Goal: Transaction & Acquisition: Purchase product/service

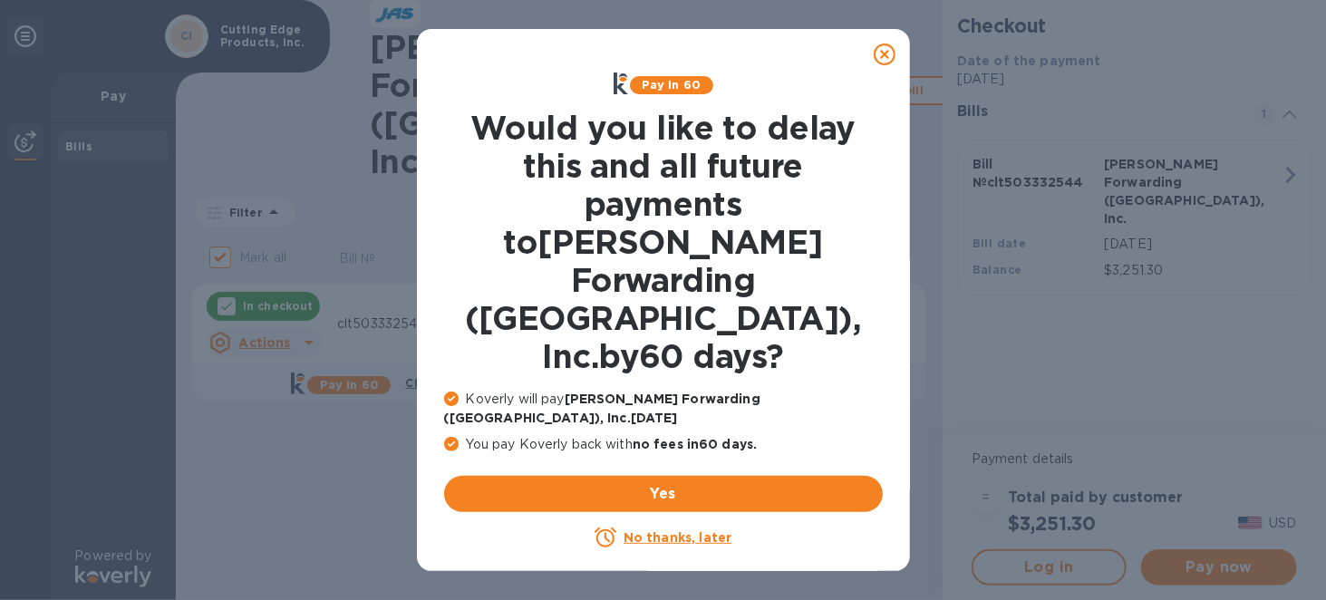
click at [875, 54] on icon at bounding box center [885, 55] width 22 height 22
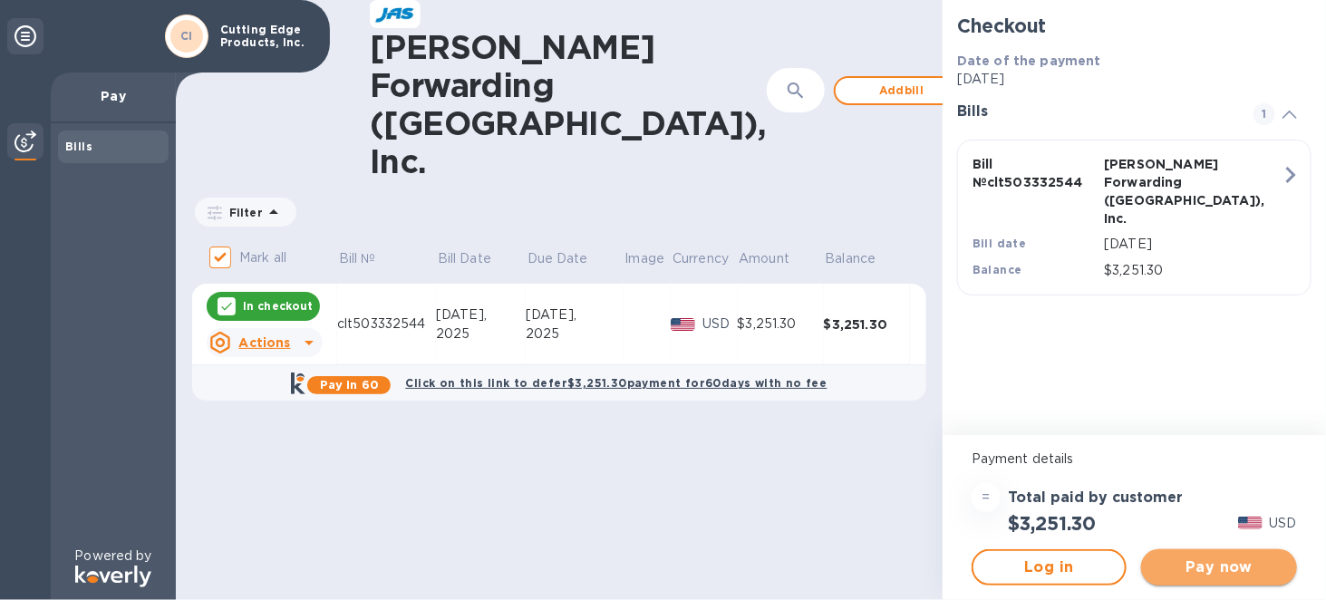
click at [1177, 566] on span "Pay now" at bounding box center [1219, 568] width 126 height 22
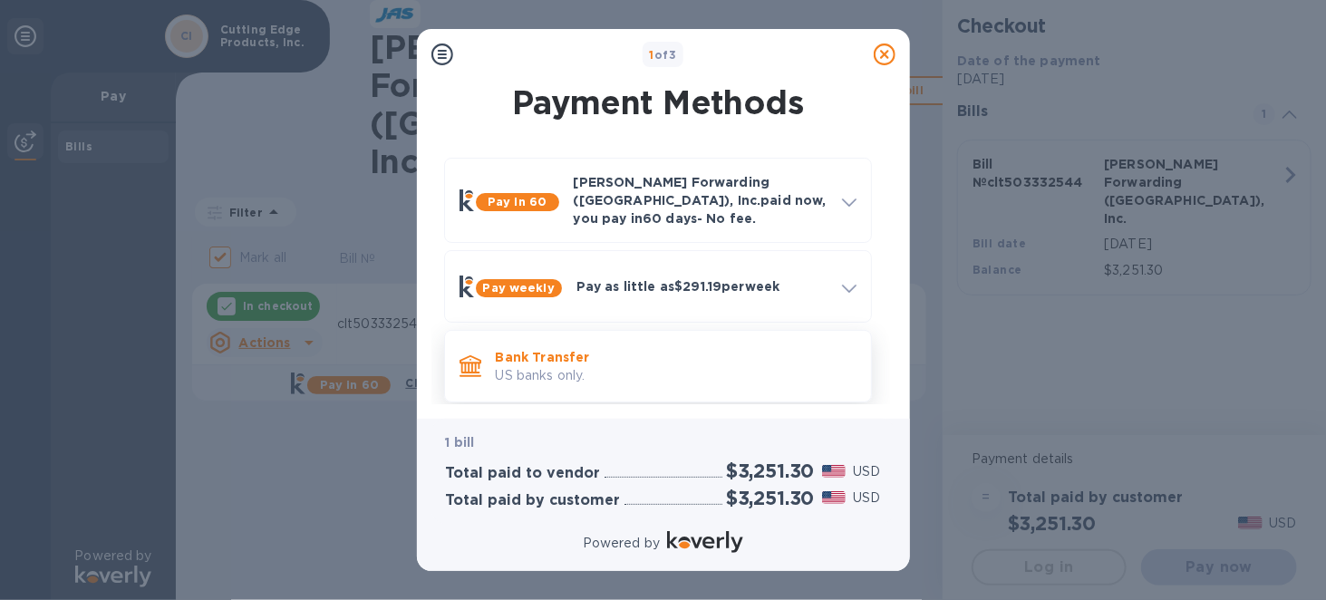
click at [547, 366] on p "US banks only." at bounding box center [676, 375] width 361 height 19
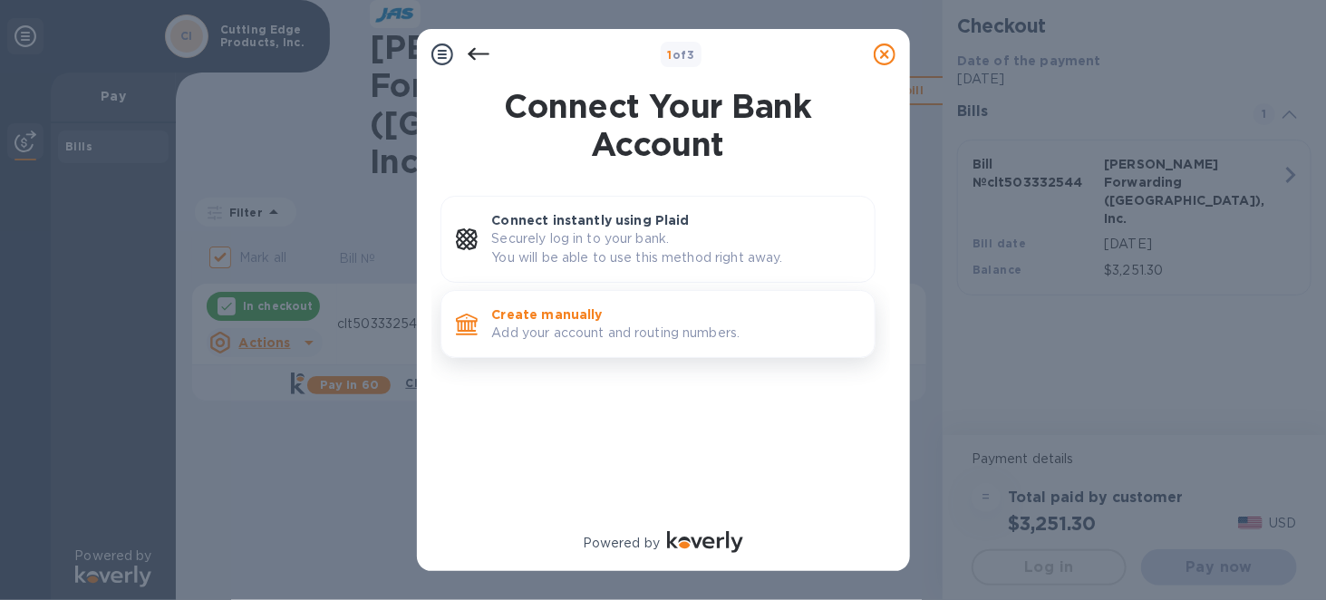
click at [555, 335] on p "Add your account and routing numbers." at bounding box center [676, 333] width 368 height 19
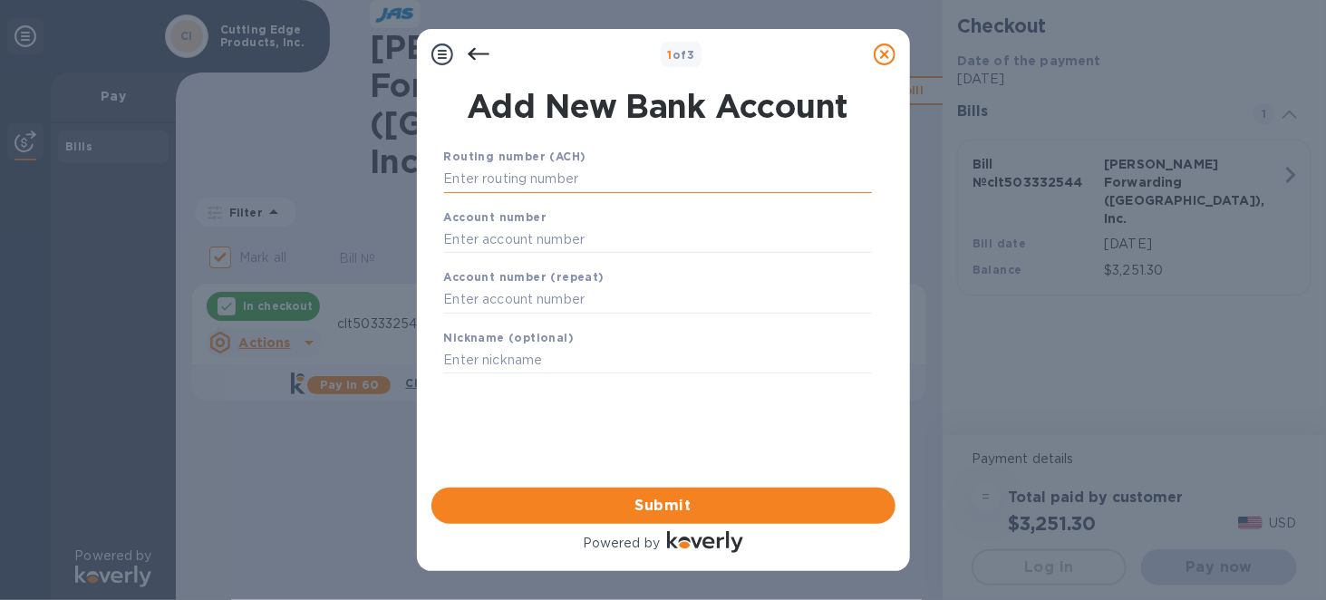
click at [577, 170] on input "text" at bounding box center [658, 179] width 428 height 27
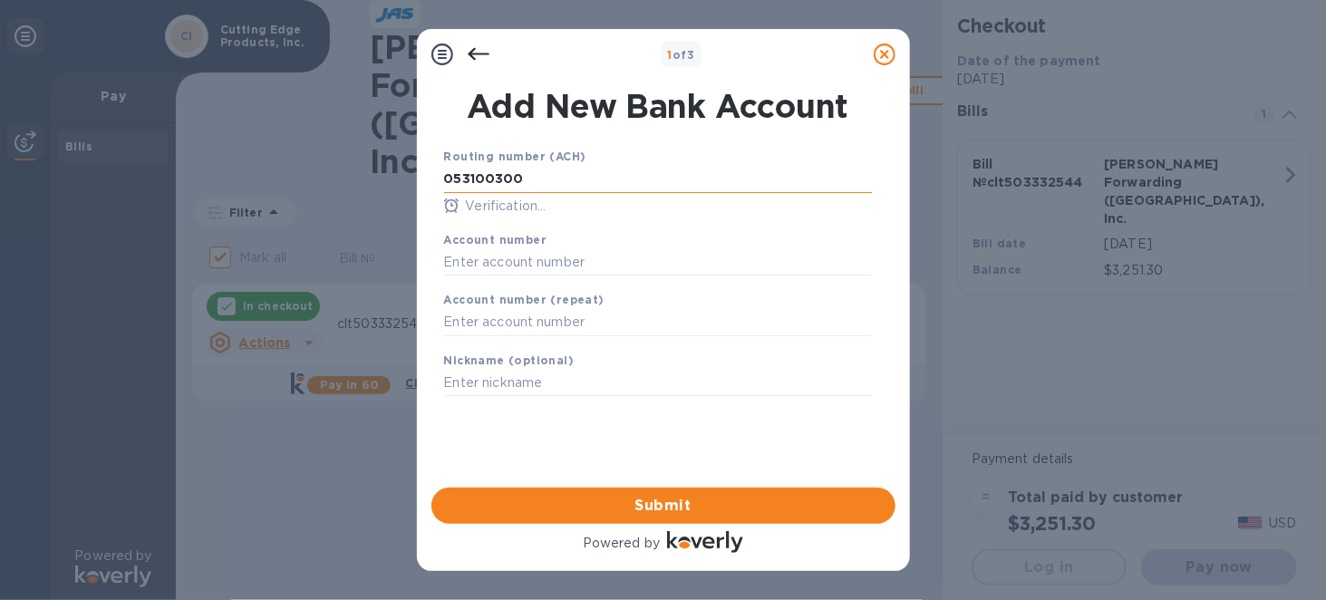
type input "053100300"
drag, startPoint x: 520, startPoint y: 266, endPoint x: 432, endPoint y: 268, distance: 88.0
click at [432, 268] on div "Routing number (ACH) [US_BANK_ROUTING_MICR] FIRST CITIZENS BANK & TRUST COMPANY…" at bounding box center [658, 293] width 464 height 323
type input "007210151378"
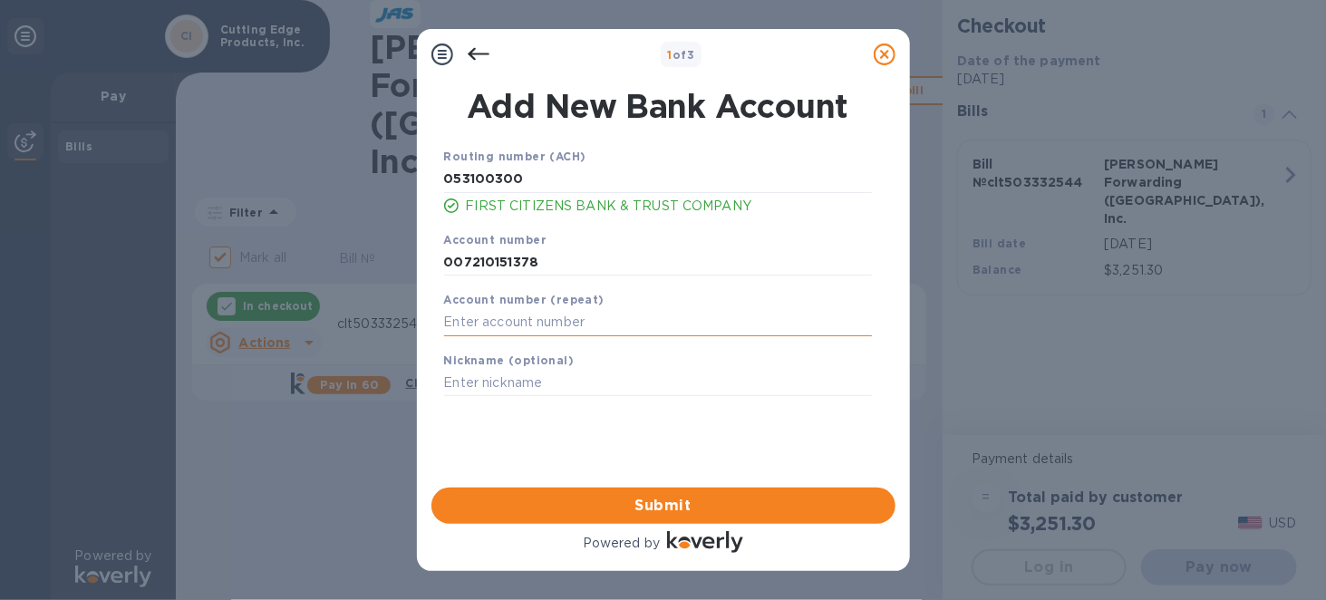
click at [469, 326] on input "text" at bounding box center [658, 322] width 428 height 27
paste input "007210151378"
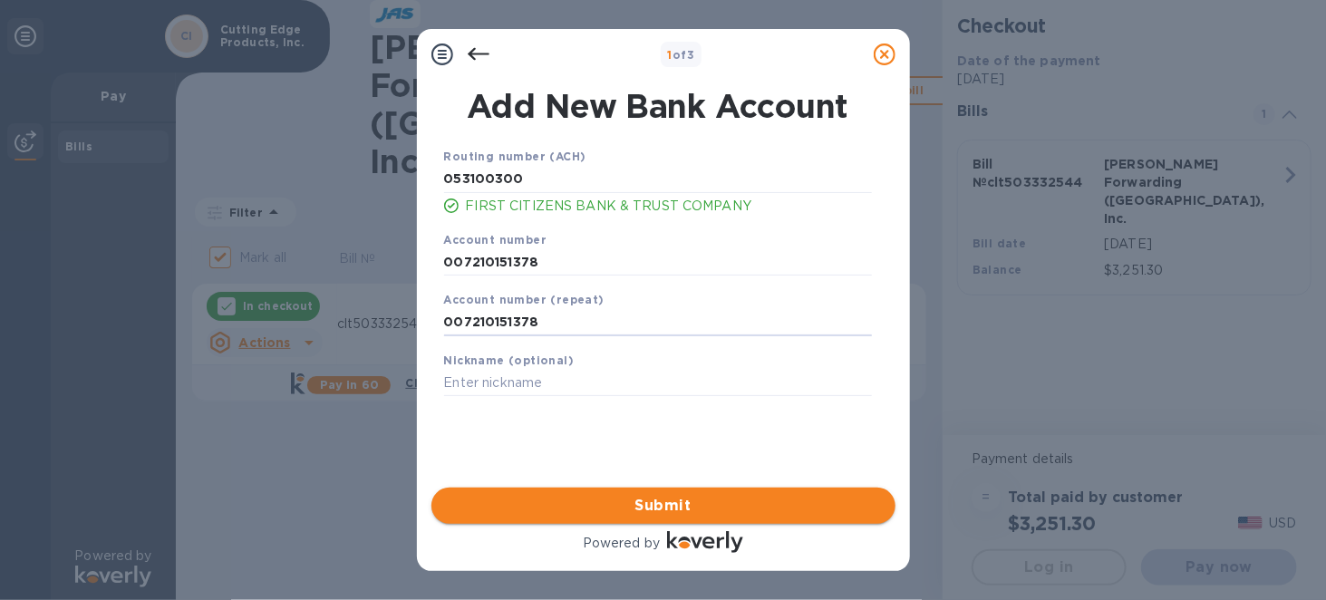
type input "007210151378"
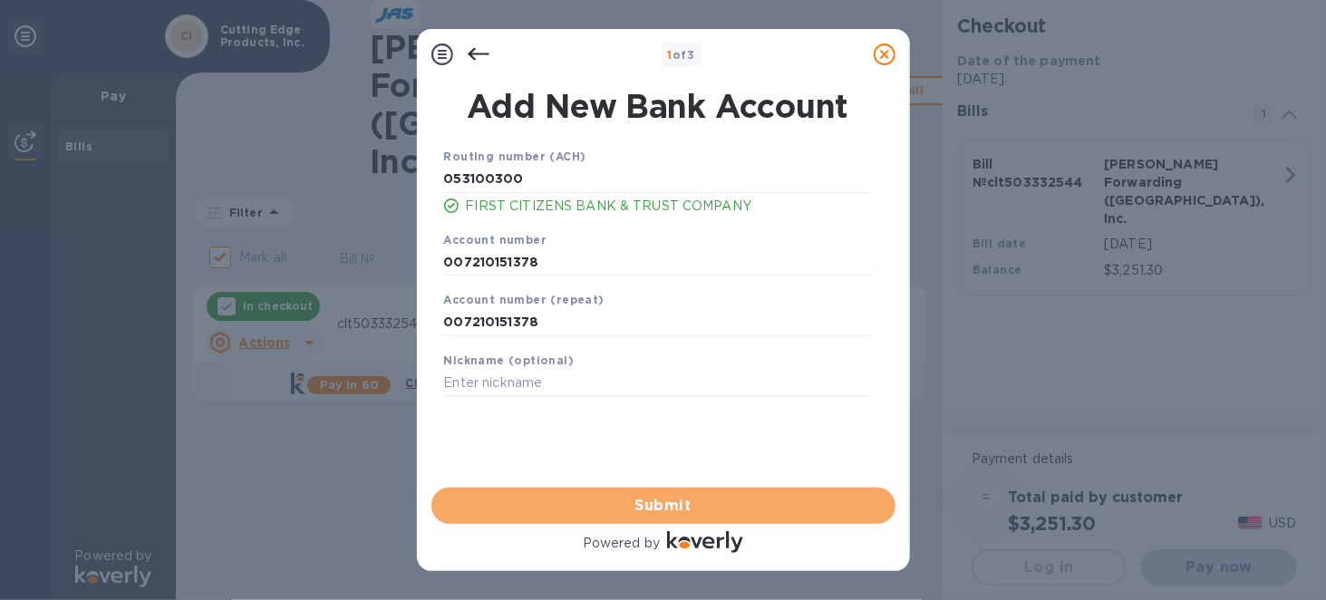
click at [654, 511] on span "Submit" at bounding box center [663, 506] width 435 height 22
